Goal: Information Seeking & Learning: Find specific fact

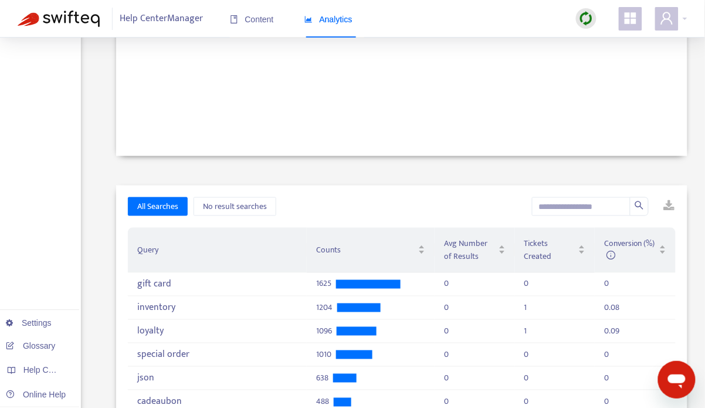
scroll to position [219, 0]
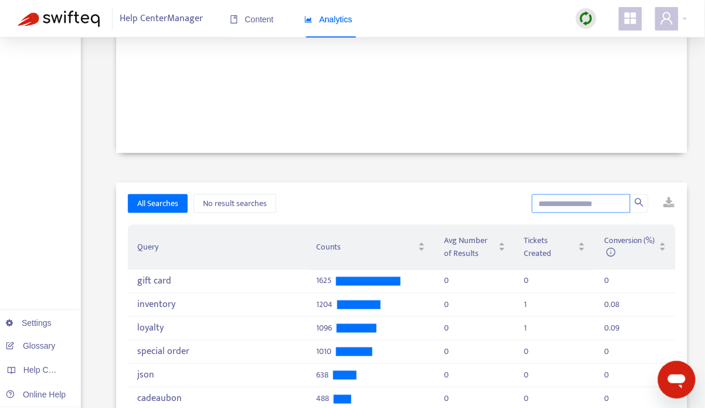
click at [586, 205] on input "text" at bounding box center [581, 203] width 99 height 19
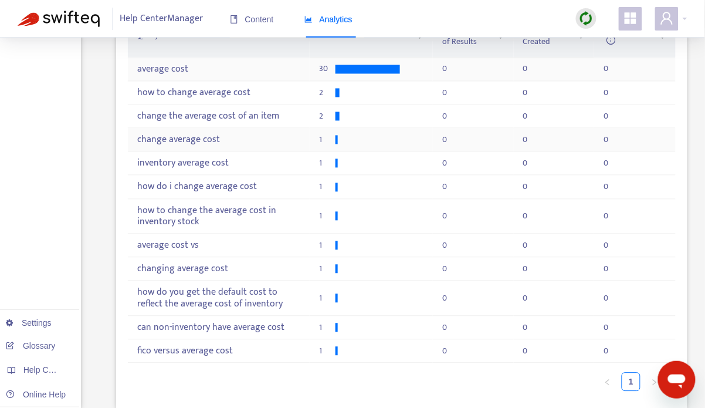
scroll to position [435, 0]
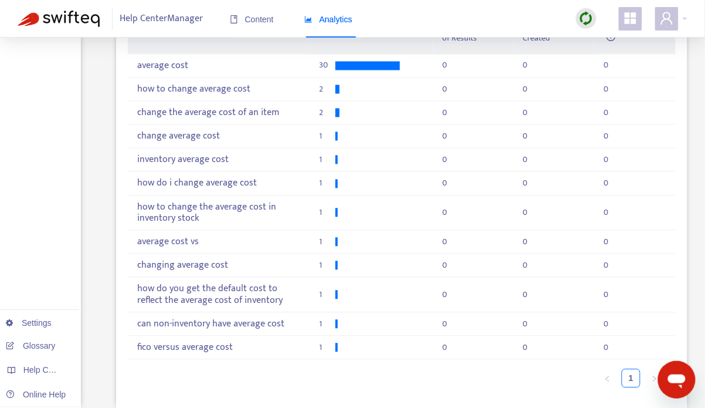
type input "**********"
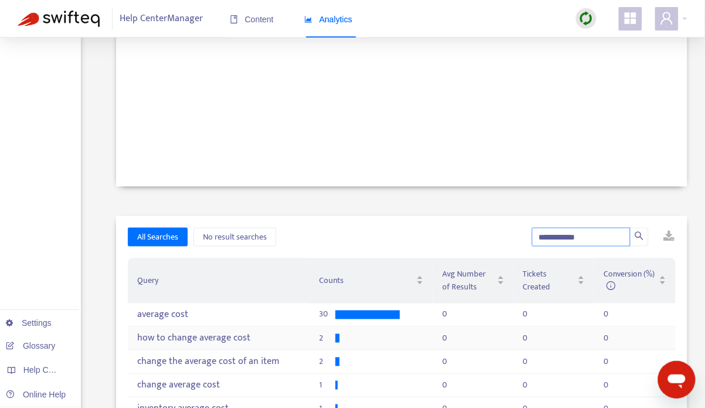
scroll to position [0, 0]
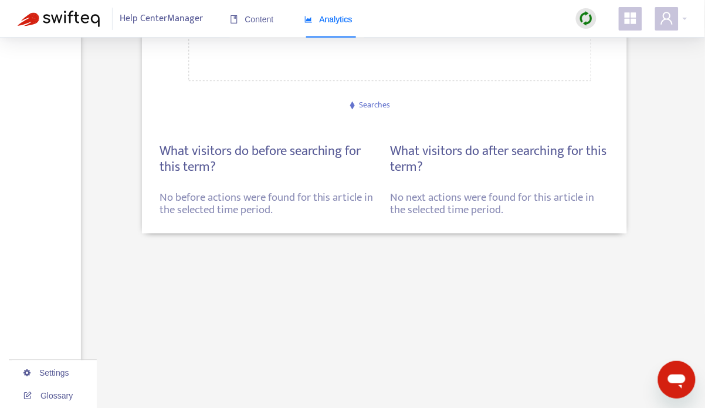
scroll to position [292, 0]
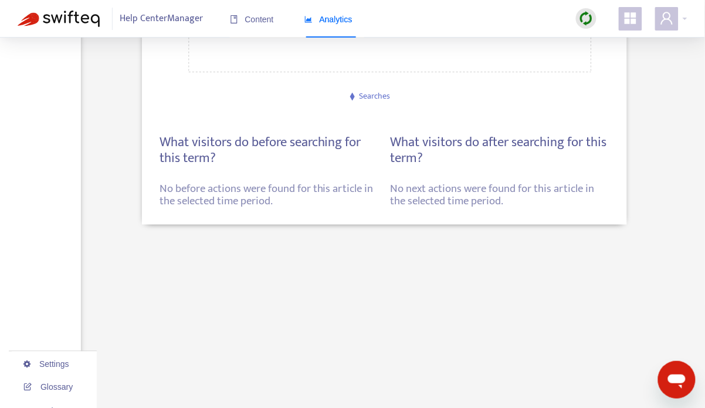
type input "**********"
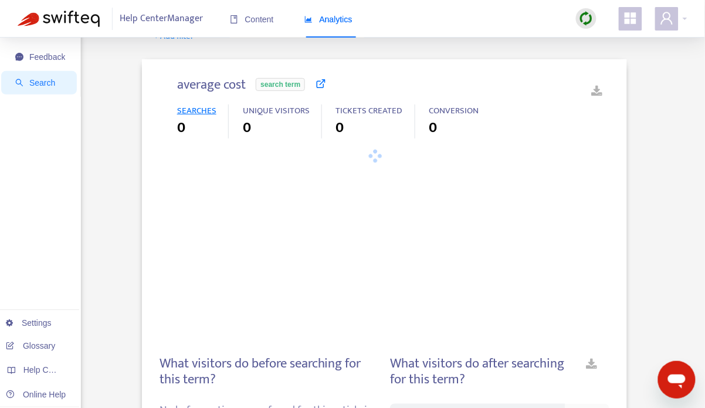
scroll to position [0, 0]
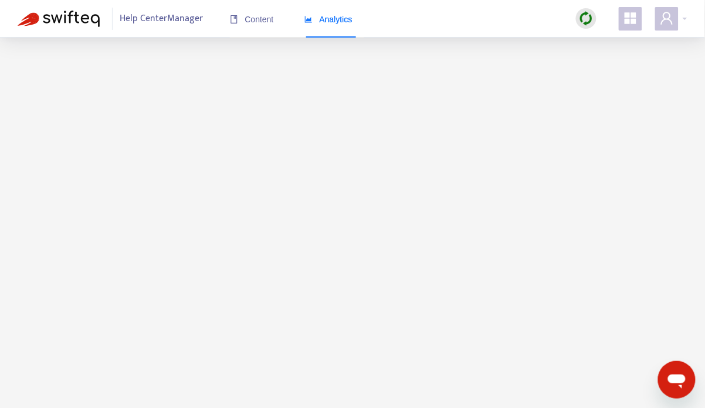
scroll to position [38, 0]
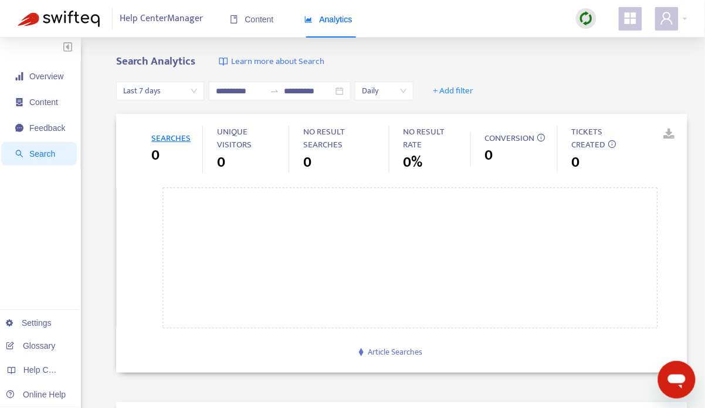
type input "**********"
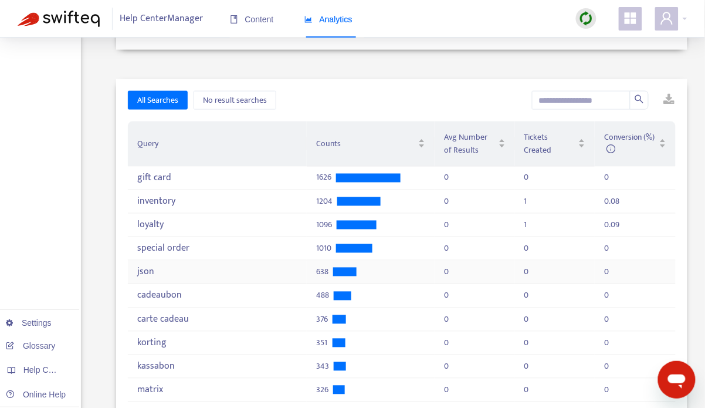
scroll to position [321, 0]
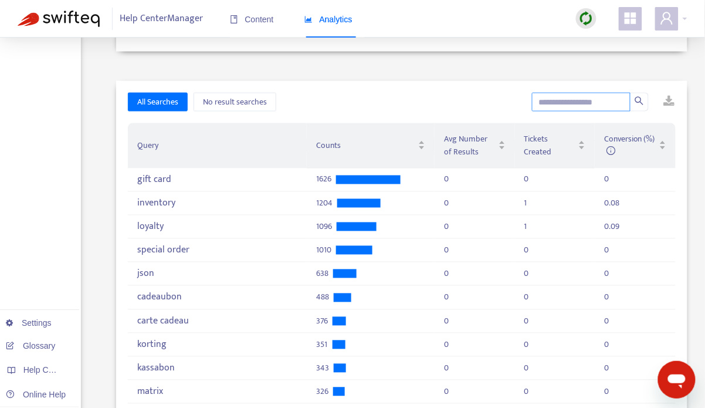
click at [600, 107] on input "text" at bounding box center [581, 102] width 99 height 19
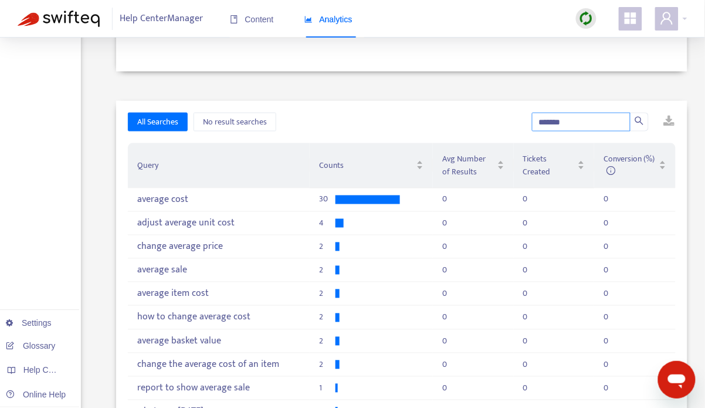
scroll to position [293, 0]
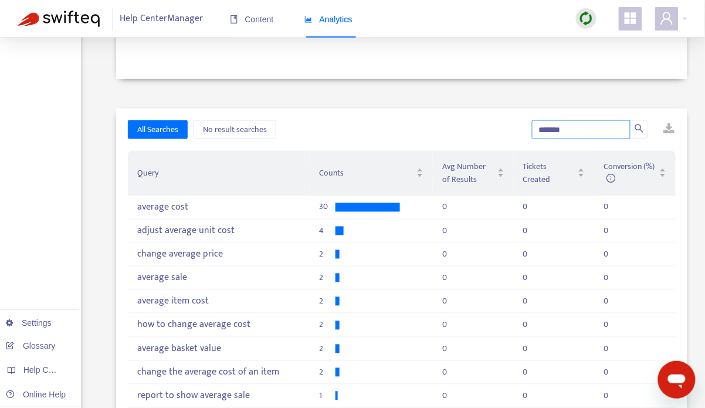
type input "*******"
click at [314, 202] on td "30" at bounding box center [371, 207] width 123 height 23
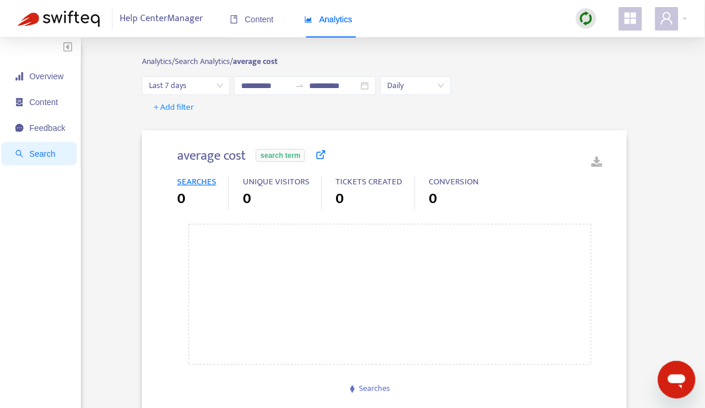
type input "**********"
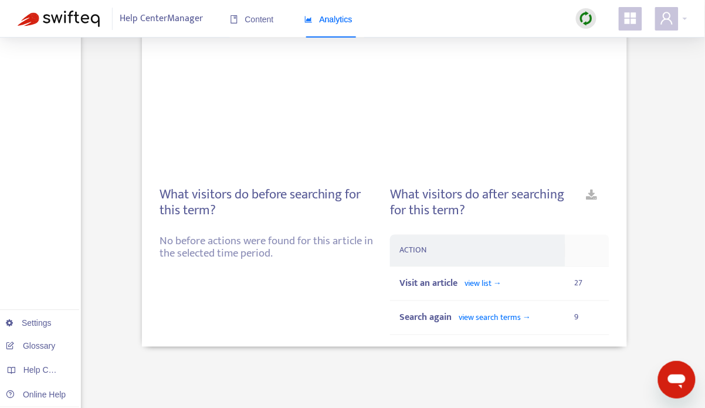
scroll to position [246, 0]
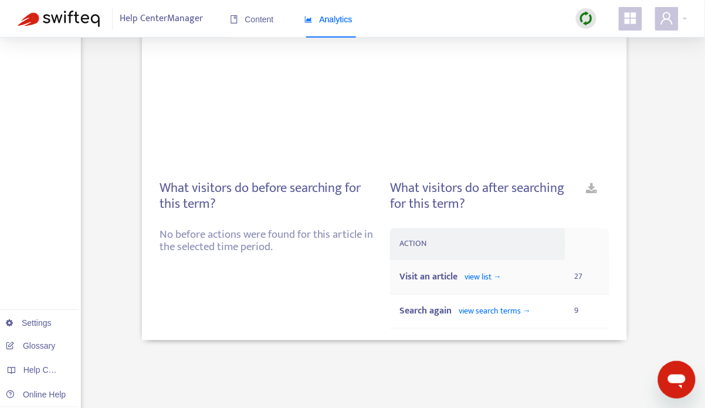
click at [508, 263] on td "Visit an article view list →" at bounding box center [477, 277] width 175 height 34
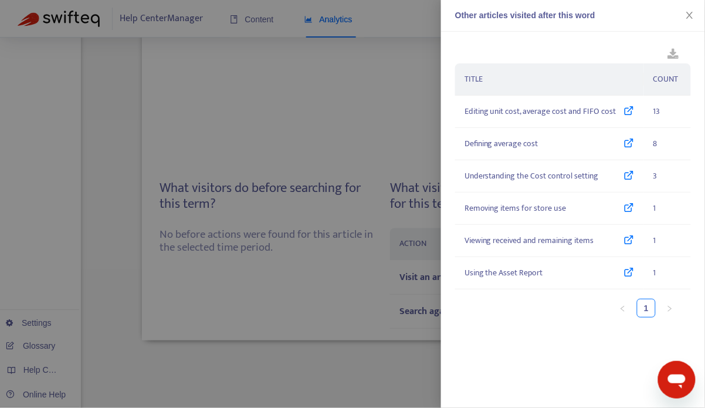
click at [504, 275] on div "TITLE COUNT Editing unit cost, average cost and FIFO cost 13 Defining average c…" at bounding box center [573, 220] width 264 height 376
click at [334, 265] on div at bounding box center [352, 204] width 705 height 408
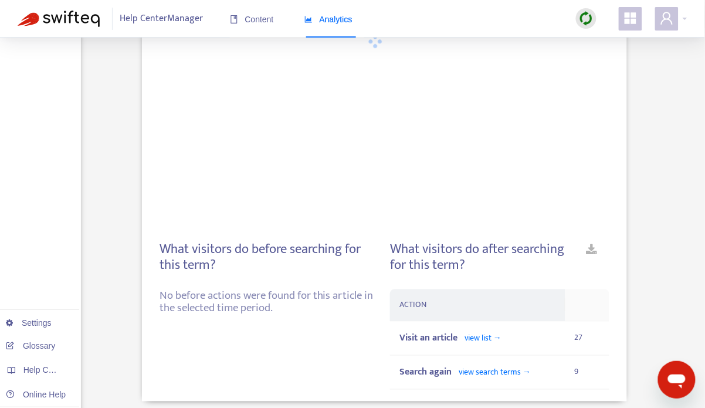
scroll to position [186, 0]
click at [550, 344] on div "Visit an article view list →" at bounding box center [477, 337] width 157 height 15
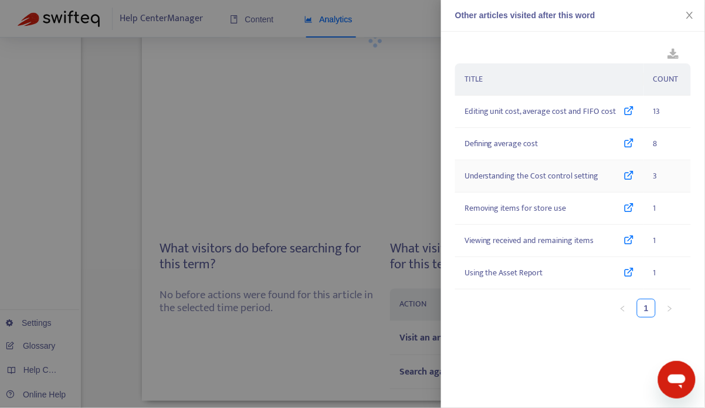
click at [373, 157] on div at bounding box center [352, 204] width 705 height 408
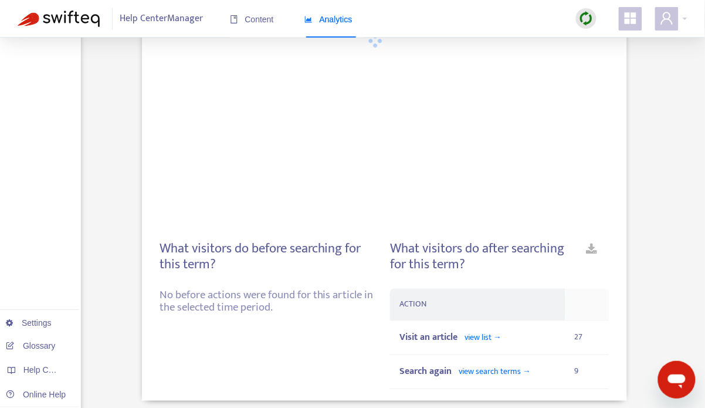
scroll to position [0, 0]
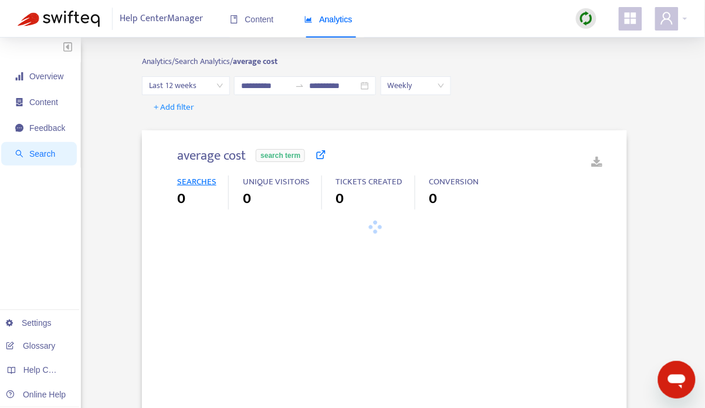
click at [597, 163] on link at bounding box center [589, 163] width 18 height 18
click at [298, 158] on span "search term" at bounding box center [280, 155] width 49 height 13
click at [326, 152] on icon at bounding box center [321, 154] width 11 height 11
